Goal: Check status: Check status

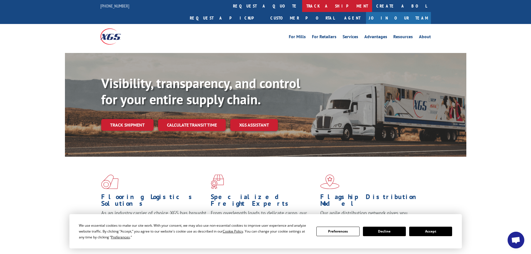
click at [302, 8] on link "track a shipment" at bounding box center [337, 6] width 70 height 12
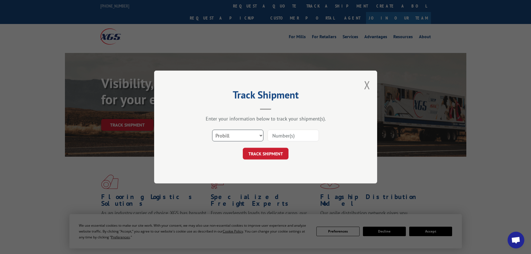
click at [235, 133] on select "Select category... Probill BOL PO" at bounding box center [237, 136] width 51 height 12
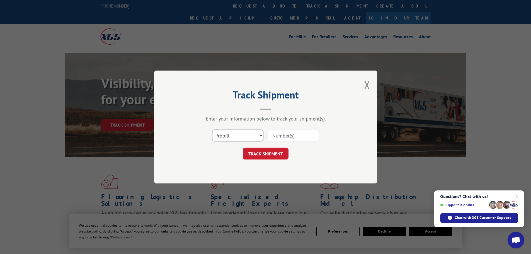
select select "po"
click at [212, 130] on select "Select category... Probill BOL PO" at bounding box center [237, 136] width 51 height 12
click at [288, 134] on input at bounding box center [293, 136] width 51 height 12
paste input "15529738"
type input "15529738"
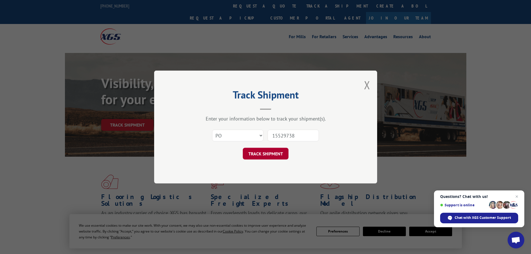
click at [278, 150] on button "TRACK SHIPMENT" at bounding box center [266, 154] width 46 height 12
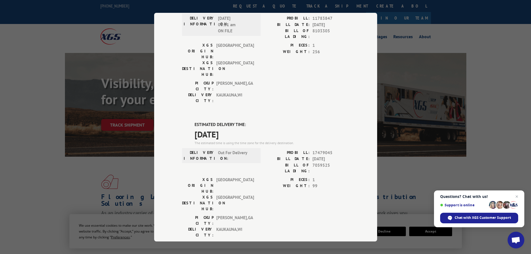
scroll to position [195, 0]
